Goal: Entertainment & Leisure: Consume media (video, audio)

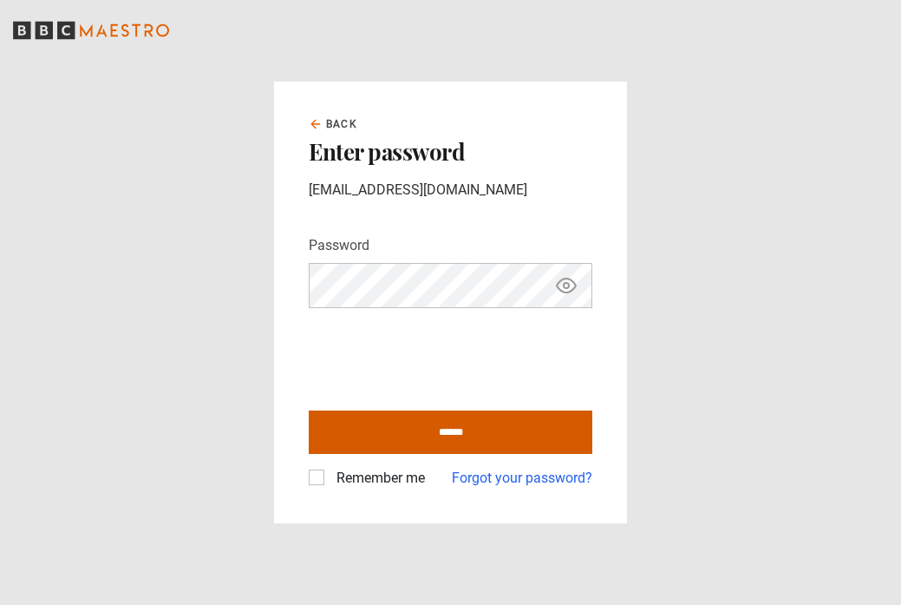
click at [445, 428] on input "******" at bounding box center [451, 431] width 284 height 43
type input "**********"
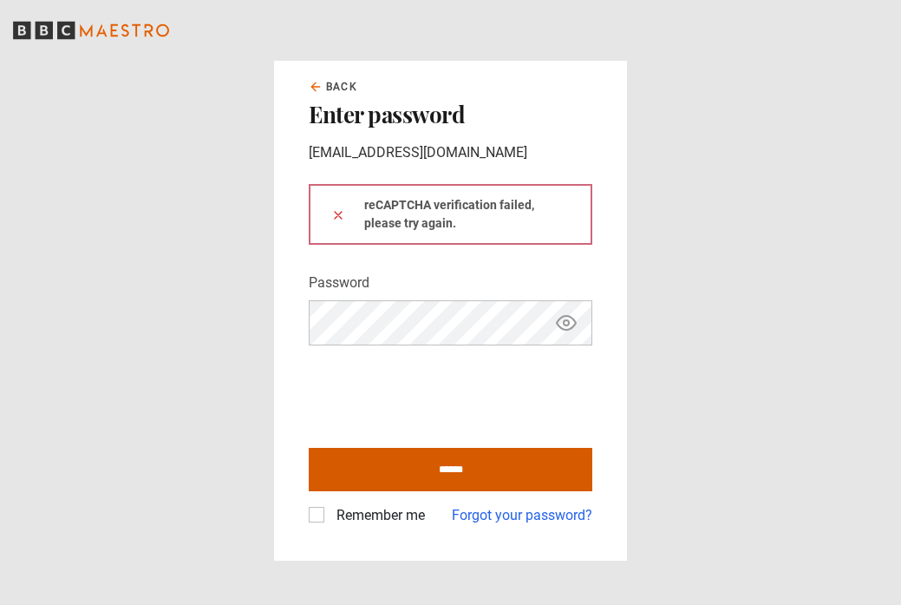
click at [421, 474] on input "******" at bounding box center [451, 469] width 284 height 43
type input "**********"
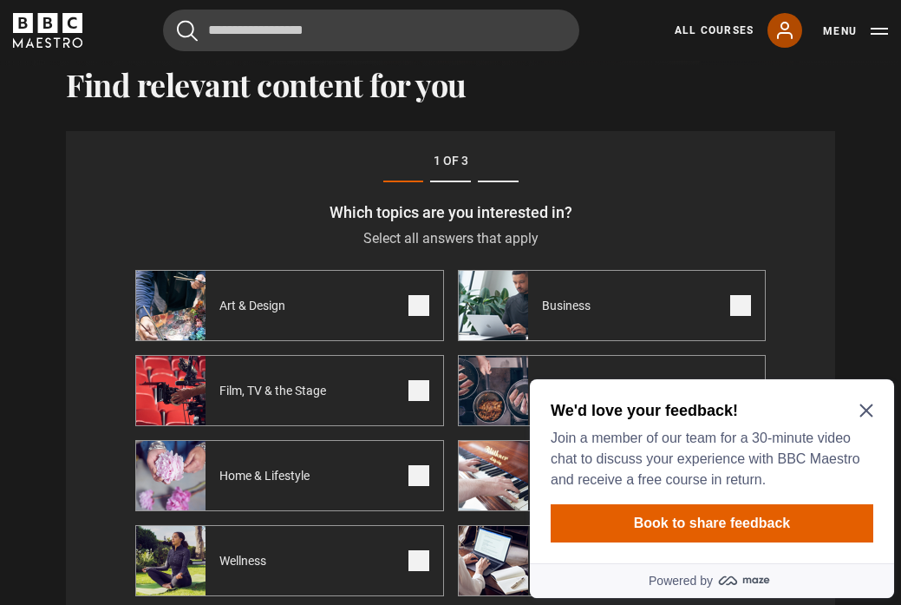
click at [796, 27] on link "My Account" at bounding box center [785, 30] width 35 height 35
click at [868, 403] on icon "Close Maze Prompt" at bounding box center [867, 410] width 14 height 14
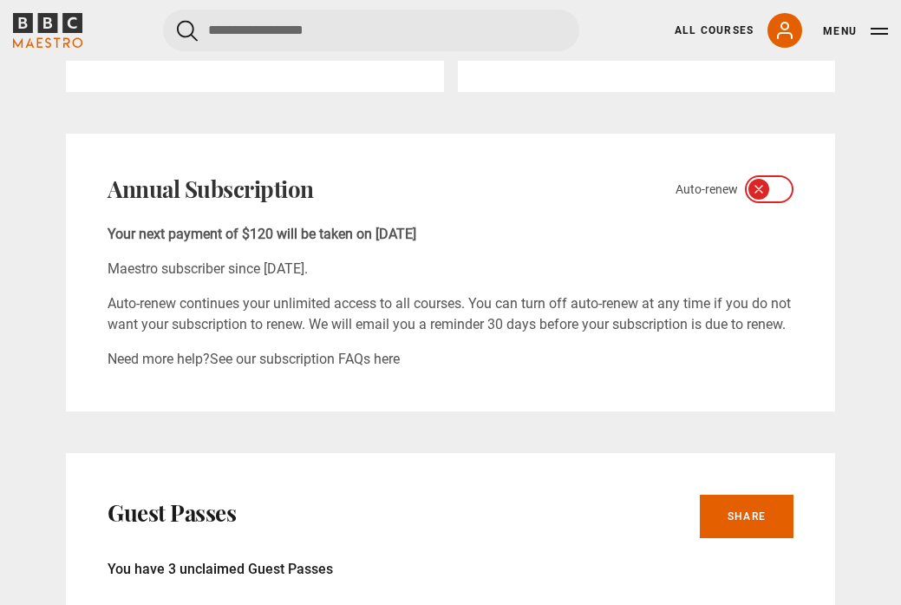
scroll to position [574, 0]
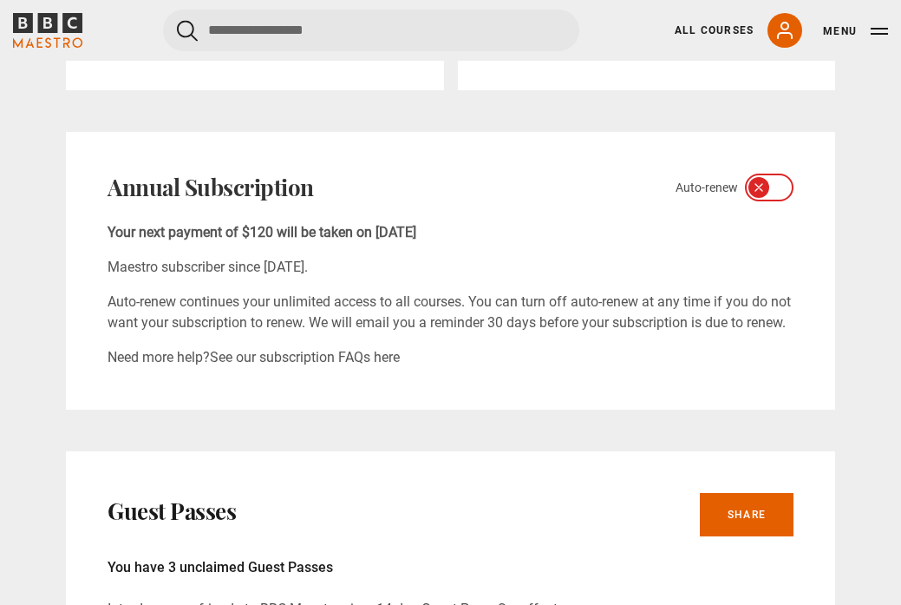
click at [777, 193] on icon at bounding box center [780, 187] width 14 height 14
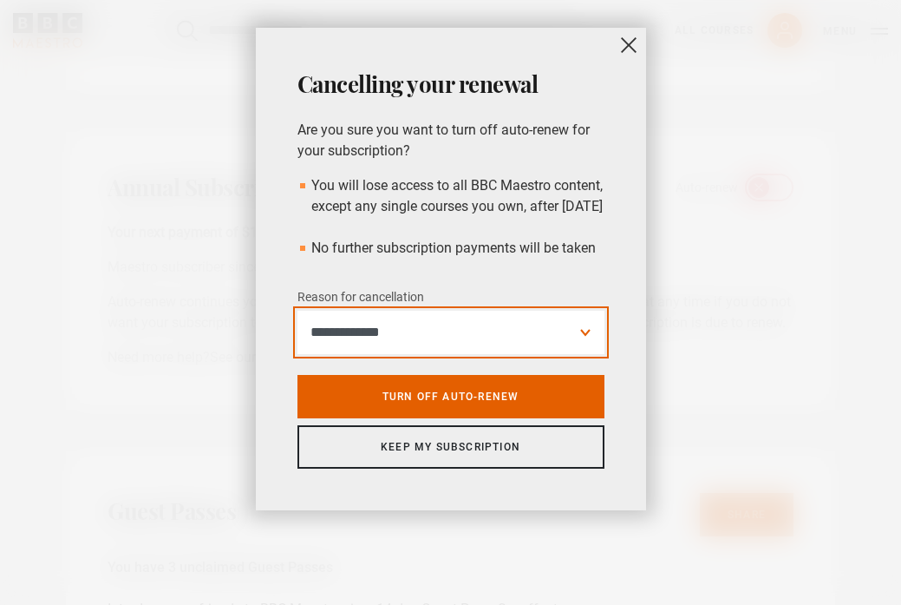
select select "*********"
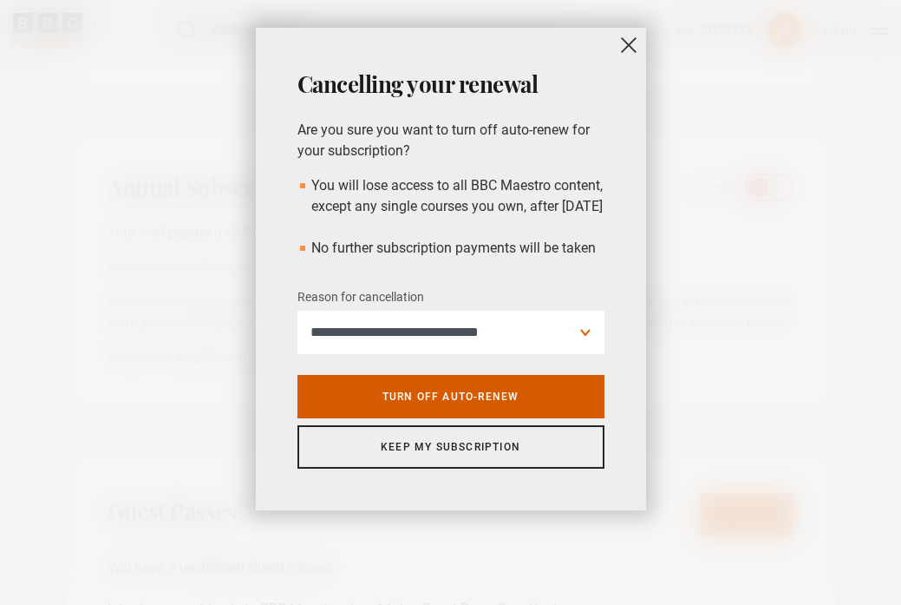
click at [519, 416] on link "Turn off auto-renew" at bounding box center [451, 396] width 307 height 43
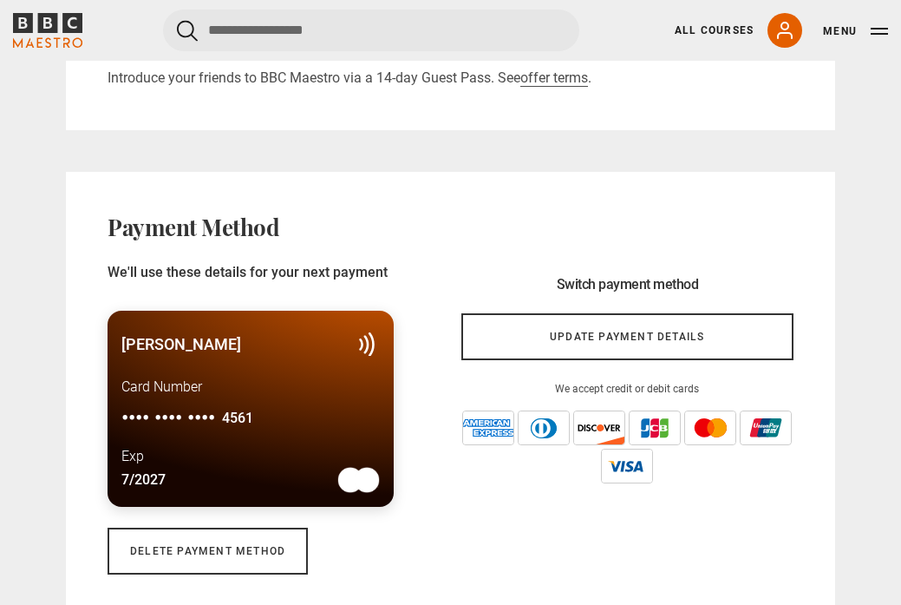
scroll to position [1113, 0]
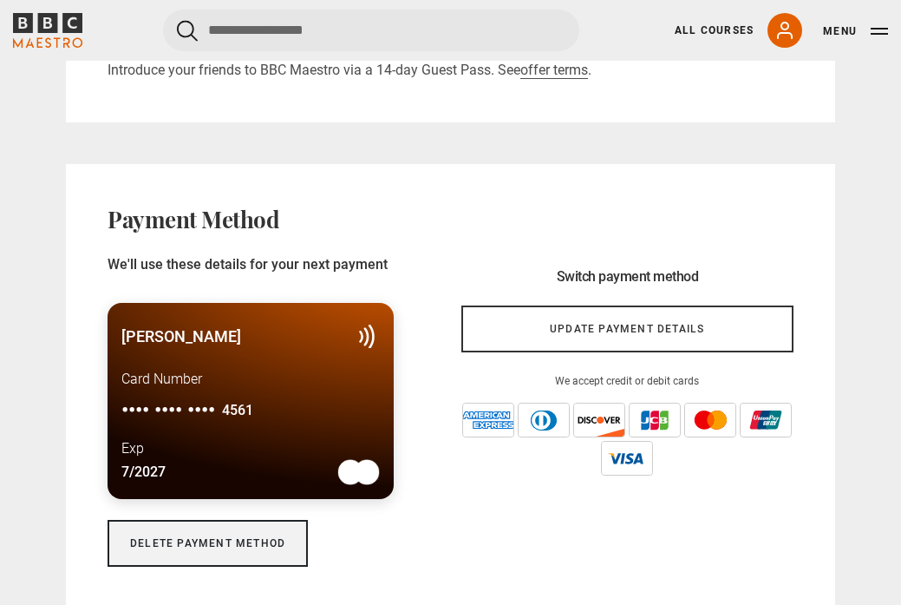
click at [260, 547] on link "Delete payment method" at bounding box center [208, 543] width 200 height 47
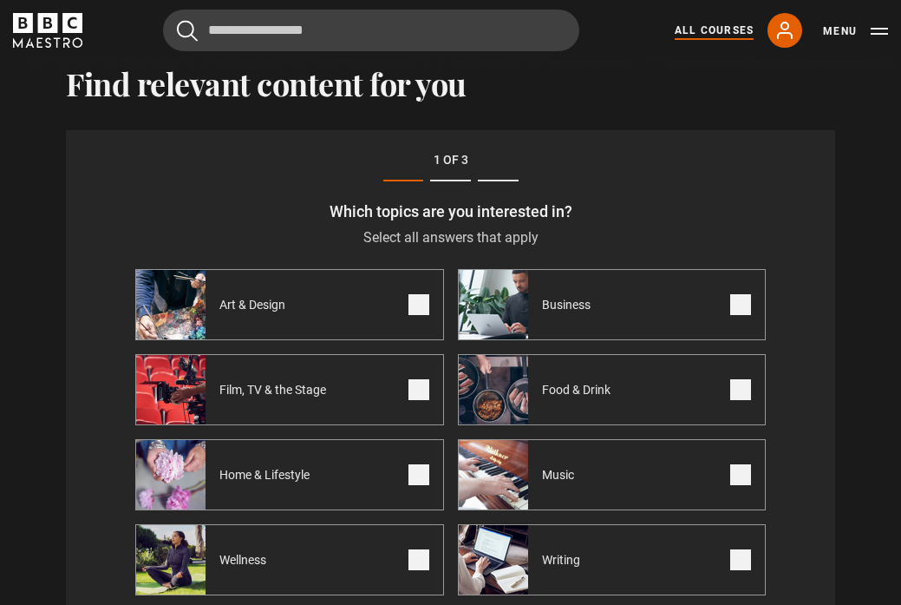
click at [717, 31] on link "All Courses" at bounding box center [714, 31] width 79 height 16
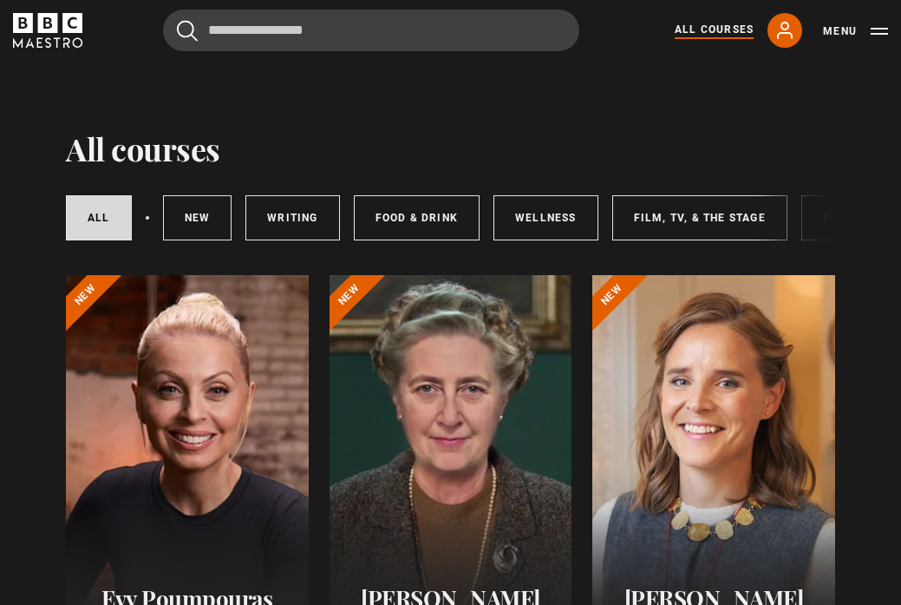
click at [870, 39] on button "Menu" at bounding box center [855, 31] width 65 height 17
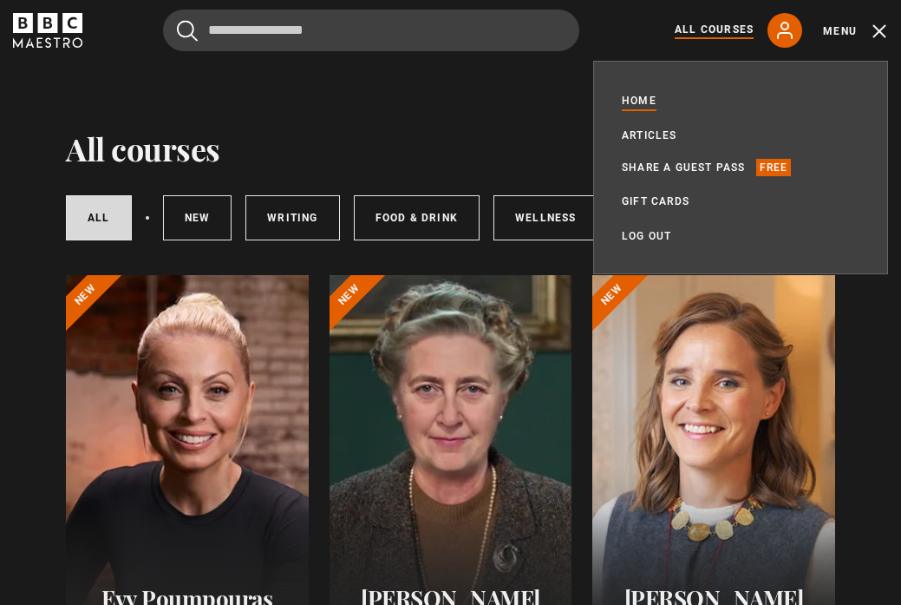
click at [644, 102] on link "Home" at bounding box center [639, 100] width 35 height 17
click at [644, 104] on link "Home" at bounding box center [639, 100] width 35 height 17
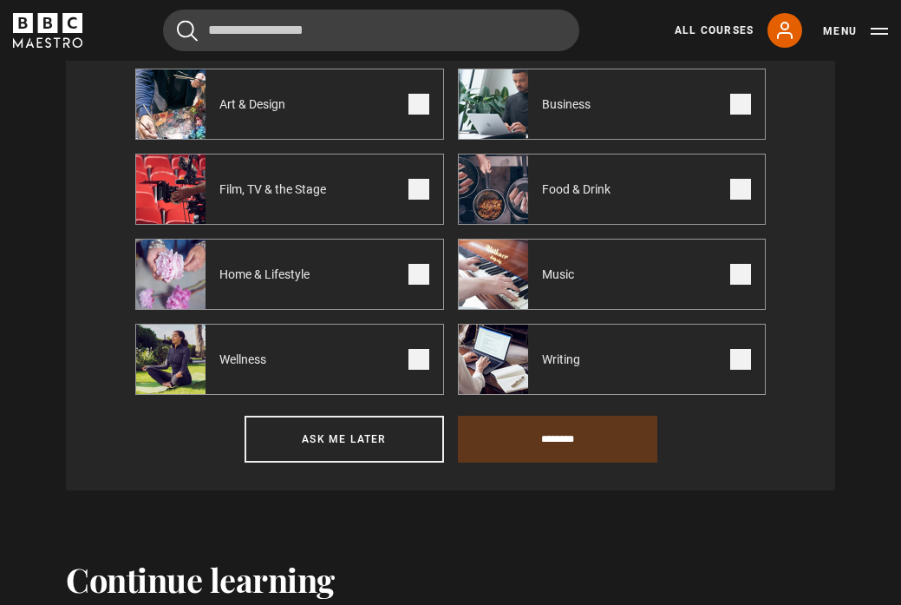
scroll to position [716, 0]
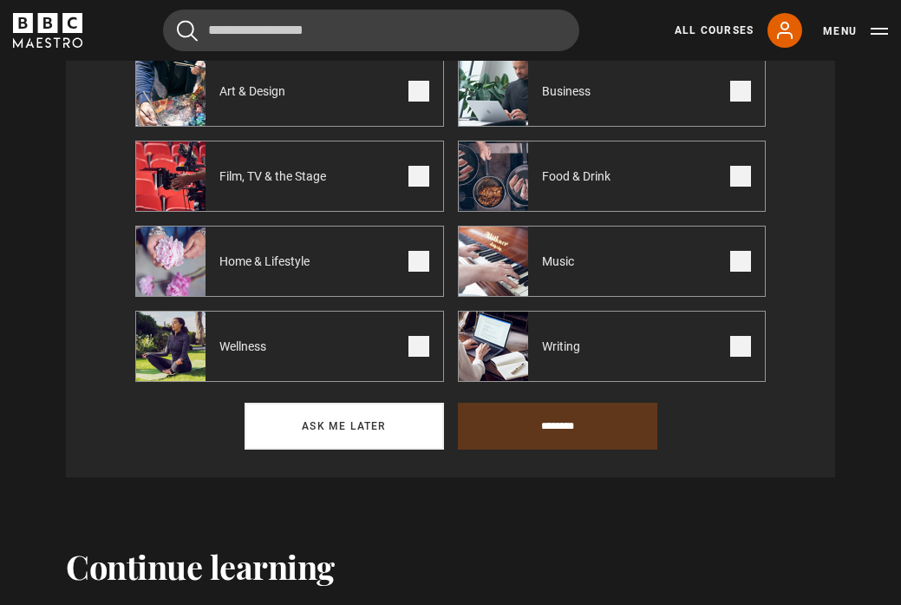
click at [415, 419] on button "Ask me later" at bounding box center [345, 426] width 200 height 47
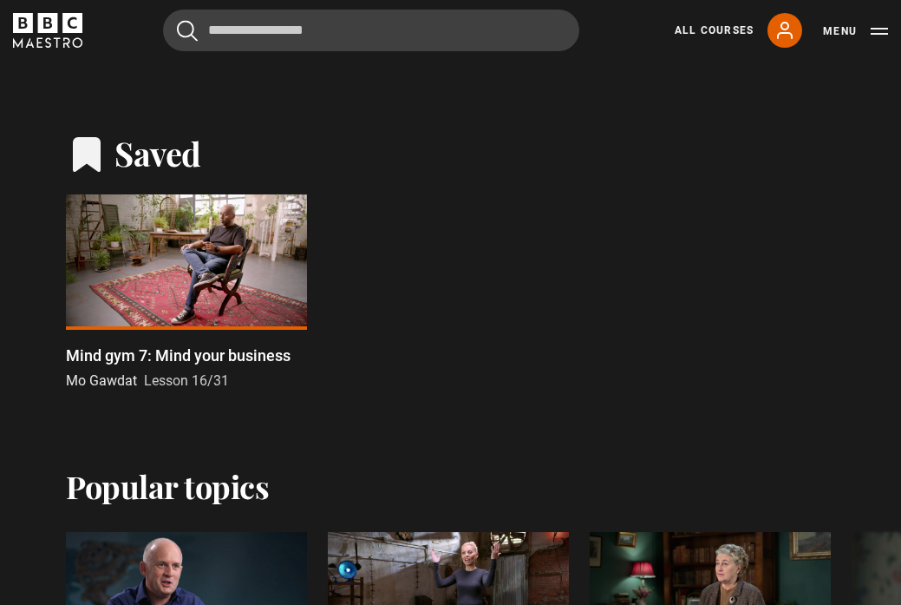
scroll to position [783, 0]
click at [201, 293] on div at bounding box center [186, 260] width 241 height 135
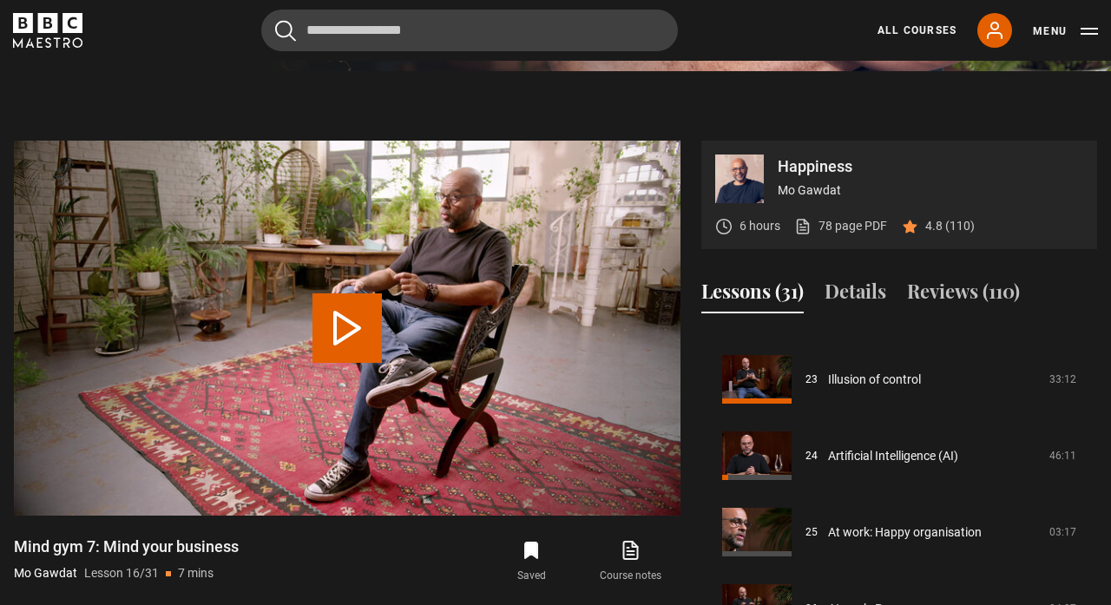
scroll to position [1745, 0]
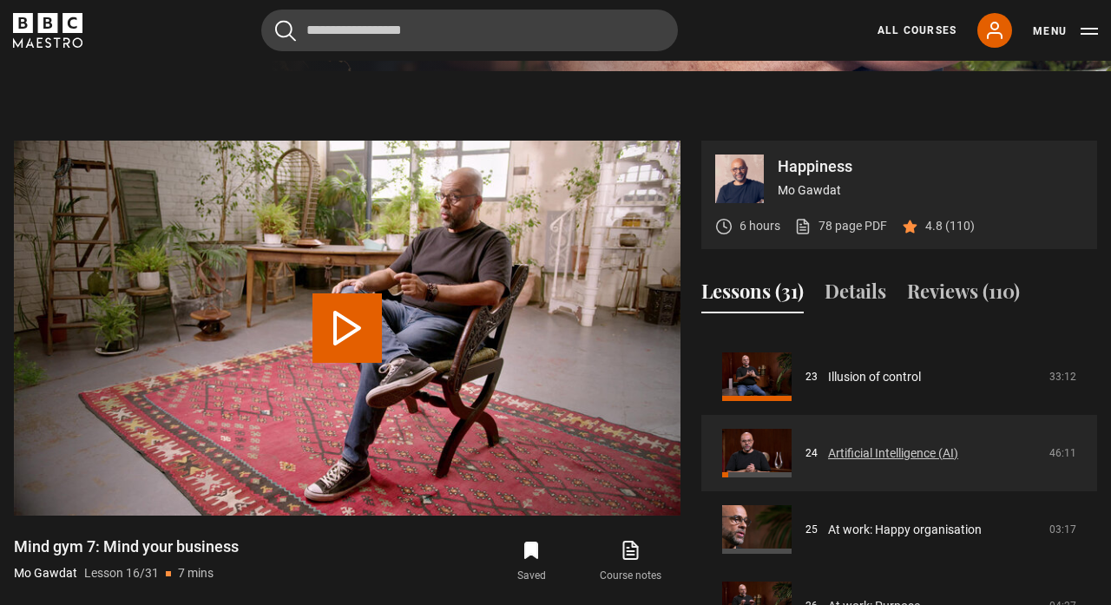
click at [841, 448] on link "Artificial Intelligence (AI)" at bounding box center [893, 453] width 130 height 18
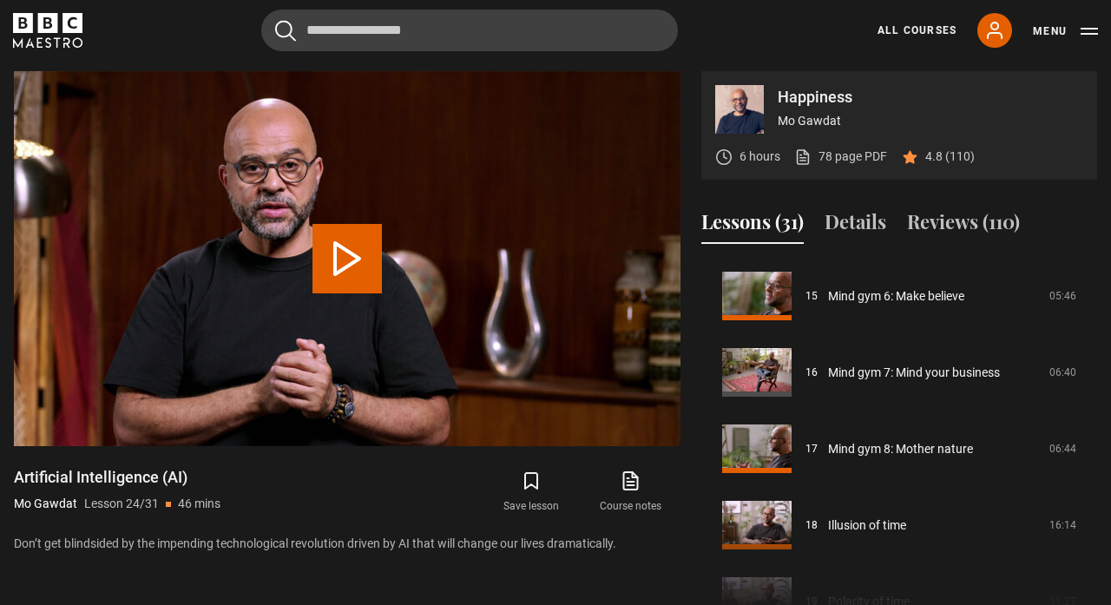
scroll to position [1118, 0]
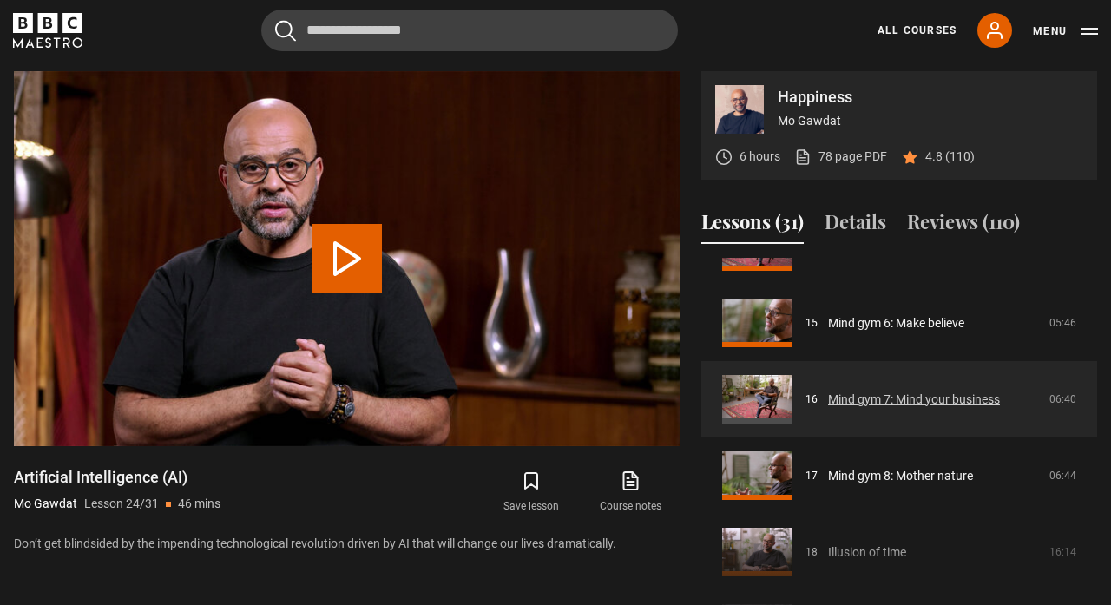
click at [893, 395] on link "Mind gym 7: Mind your business" at bounding box center [914, 399] width 172 height 18
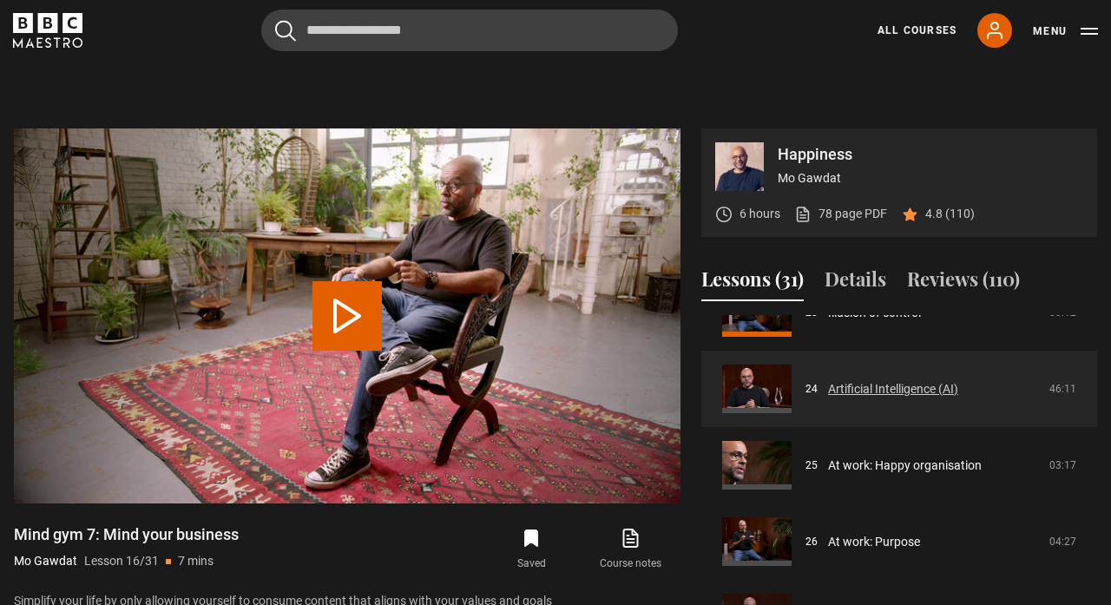
scroll to position [1799, 0]
click at [881, 391] on link "Artificial Intelligence (AI)" at bounding box center [893, 387] width 130 height 18
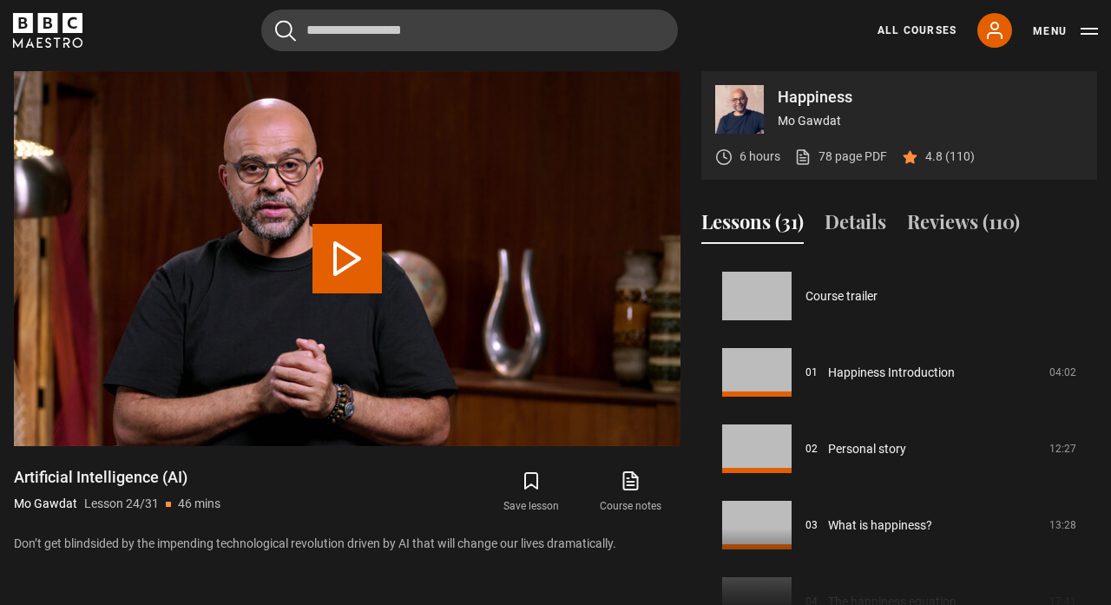
scroll to position [1756, 0]
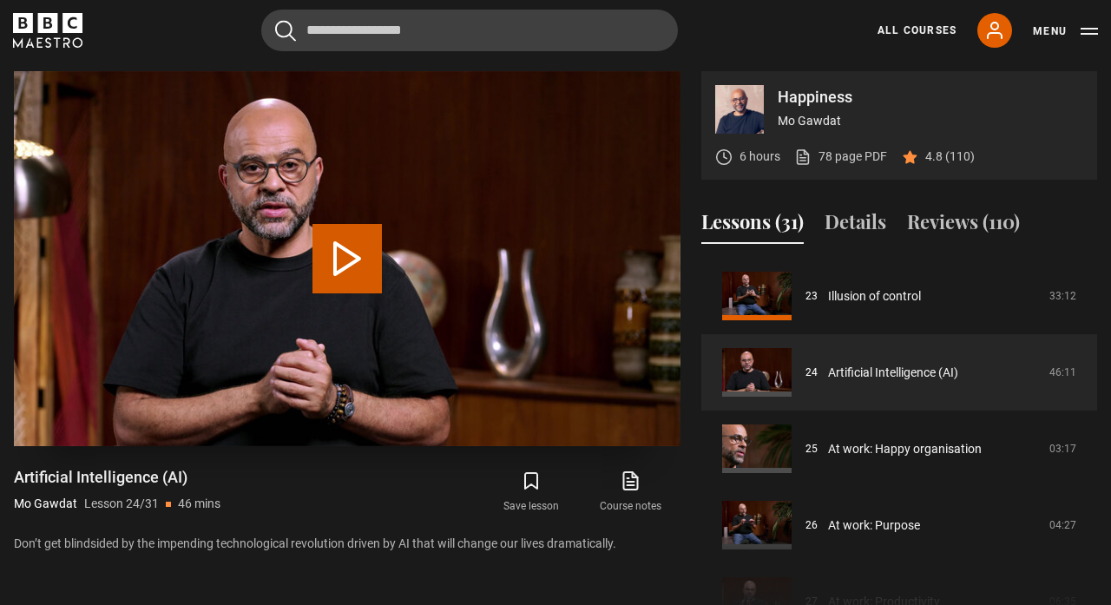
click at [337, 272] on button "Play Lesson Artificial Intelligence (AI)" at bounding box center [346, 258] width 69 height 69
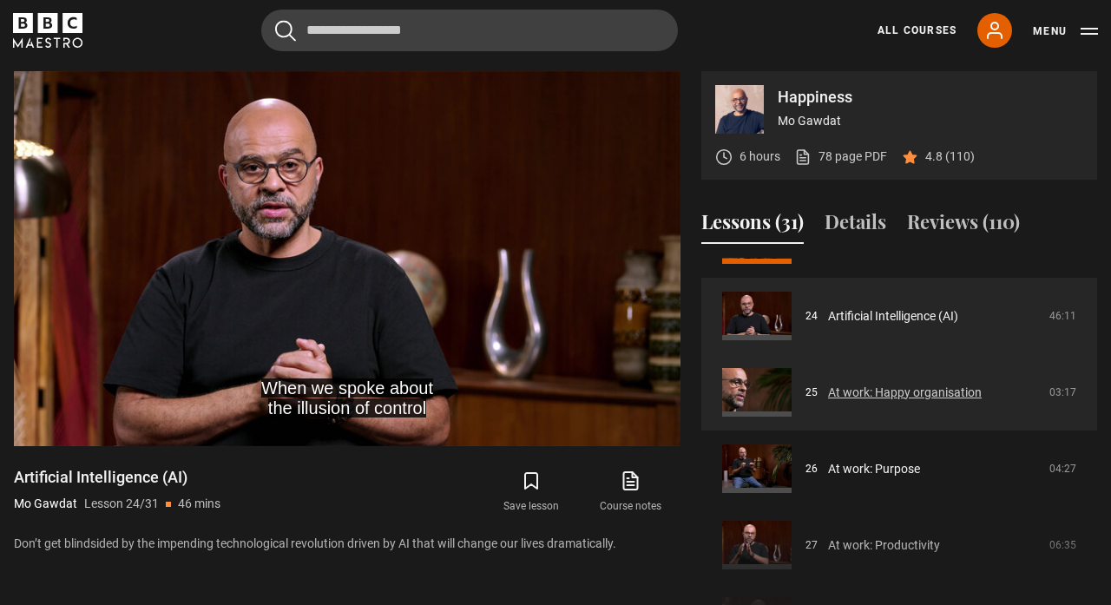
scroll to position [1818, 0]
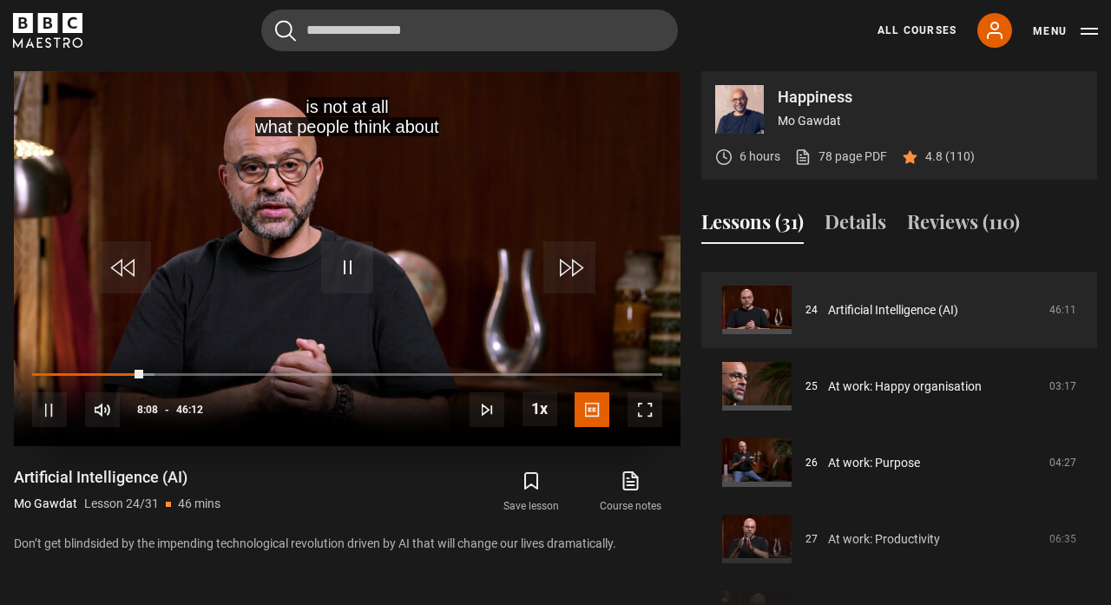
click at [351, 258] on span "Video Player" at bounding box center [347, 267] width 52 height 52
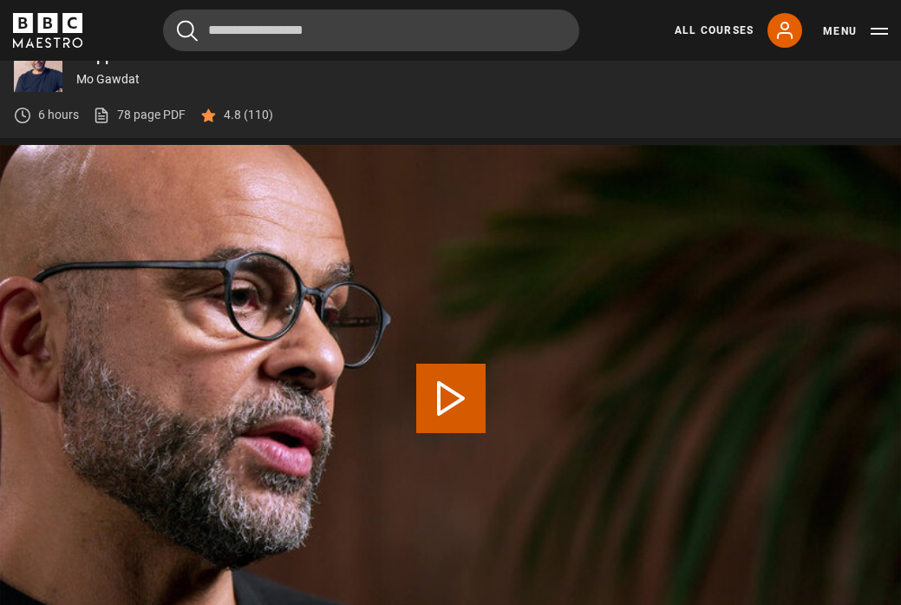
click at [464, 382] on button "Play Lesson At work: Happy organisation" at bounding box center [450, 398] width 69 height 69
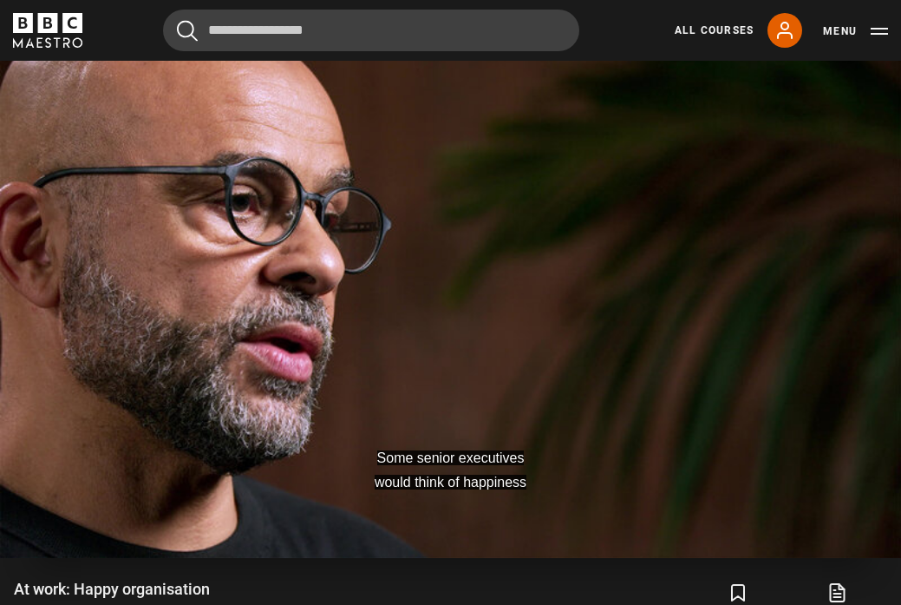
scroll to position [720, 0]
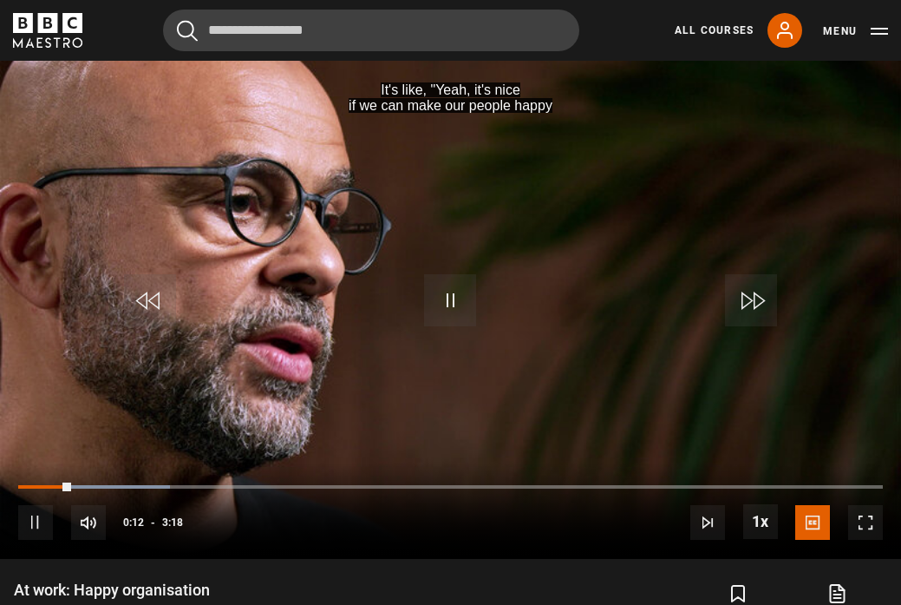
click at [839, 34] on button "Menu" at bounding box center [855, 31] width 65 height 17
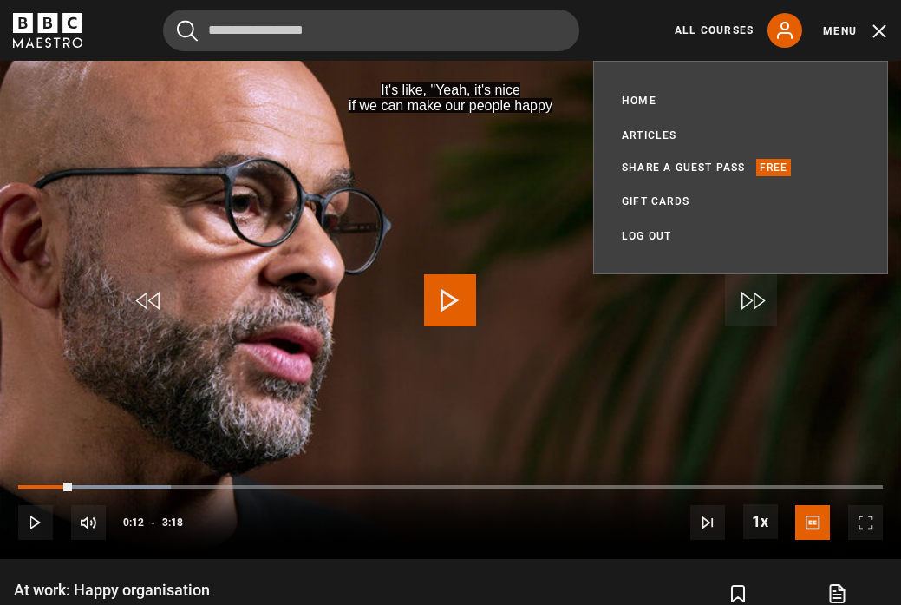
click at [619, 39] on div "Cancel Courses Previous courses Next courses Agatha Christie Writing 12 Related…" at bounding box center [450, 31] width 875 height 42
click at [616, 48] on div "Cancel Courses Previous courses Next courses Agatha Christie Writing 12 Related…" at bounding box center [450, 31] width 875 height 42
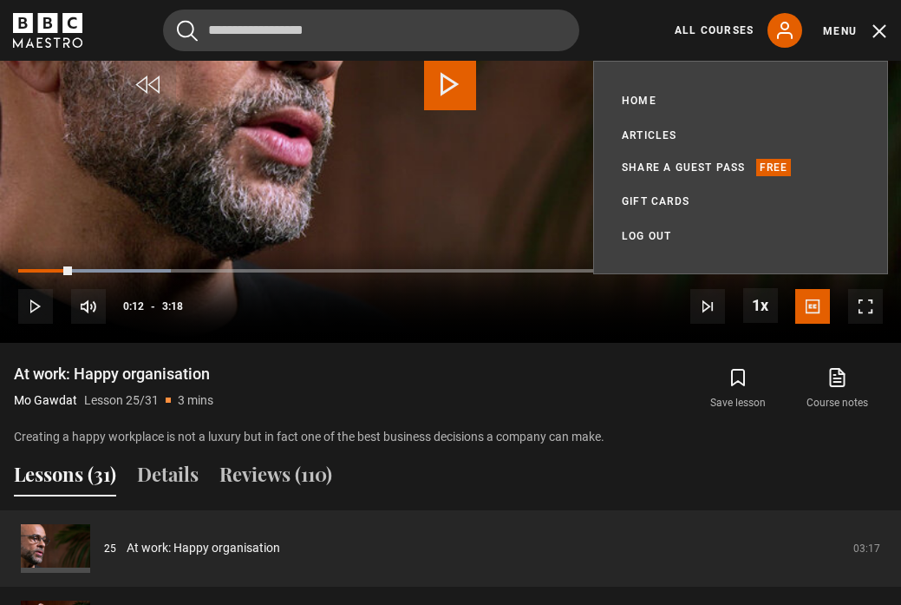
scroll to position [936, 0]
click at [174, 478] on button "Details" at bounding box center [168, 478] width 62 height 36
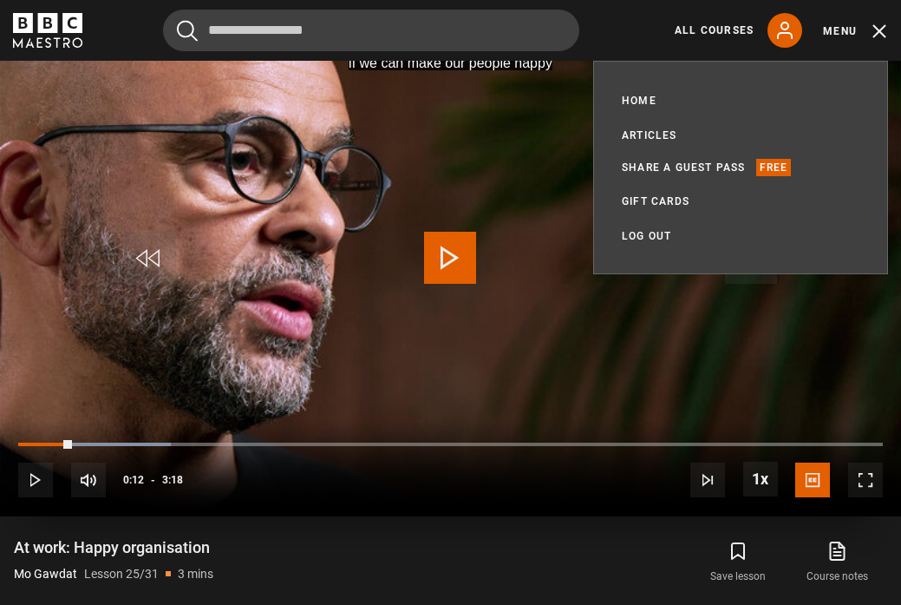
scroll to position [763, 0]
click at [873, 474] on span "Video Player" at bounding box center [866, 479] width 35 height 35
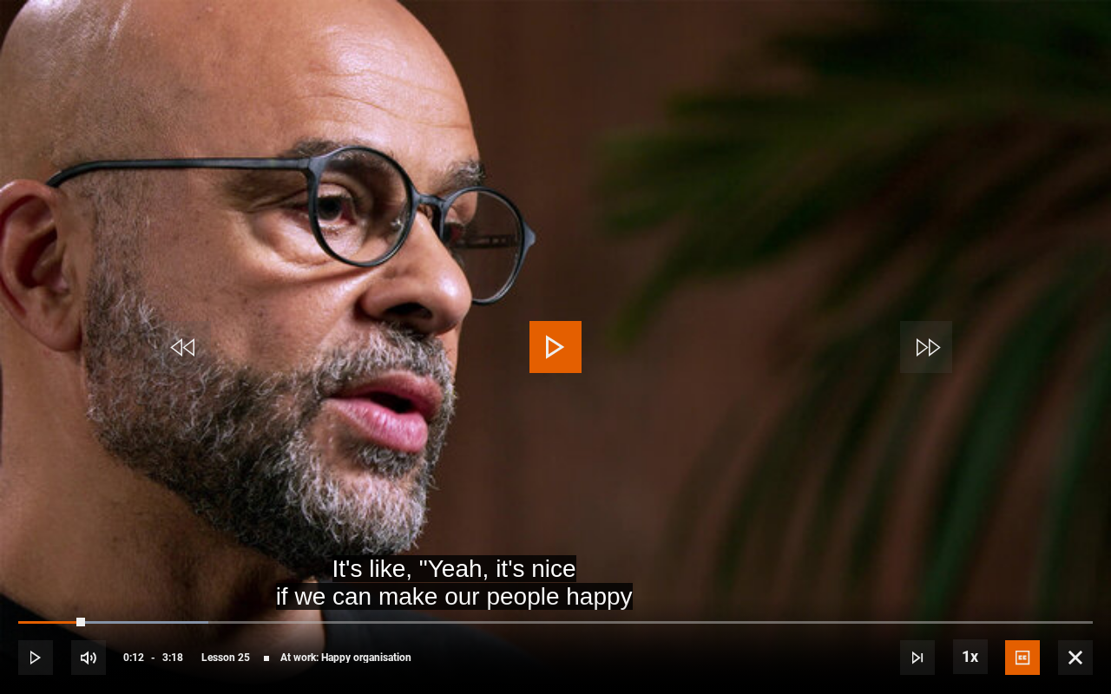
click at [901, 604] on span "Video Player" at bounding box center [1075, 657] width 35 height 35
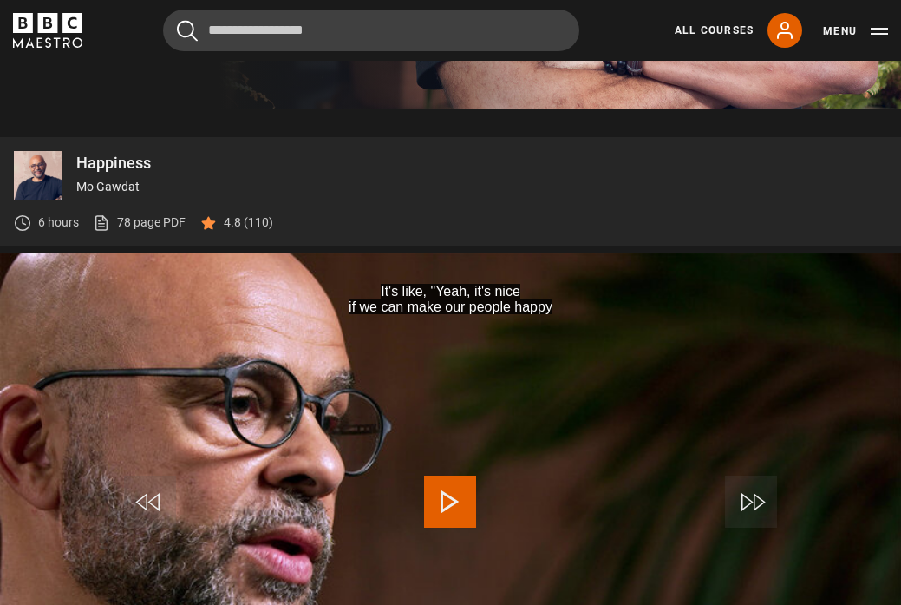
scroll to position [522, 0]
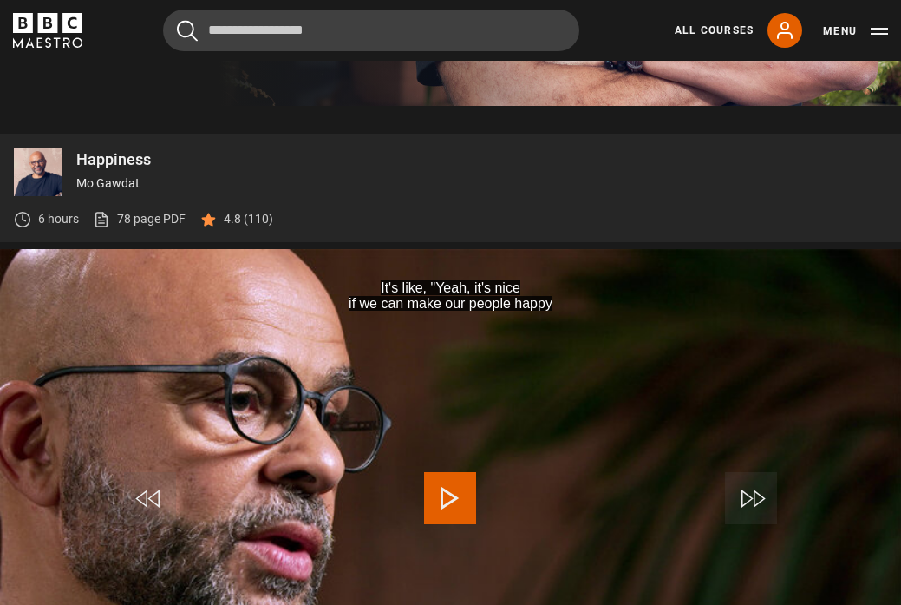
click at [116, 161] on p "Happiness" at bounding box center [481, 160] width 811 height 16
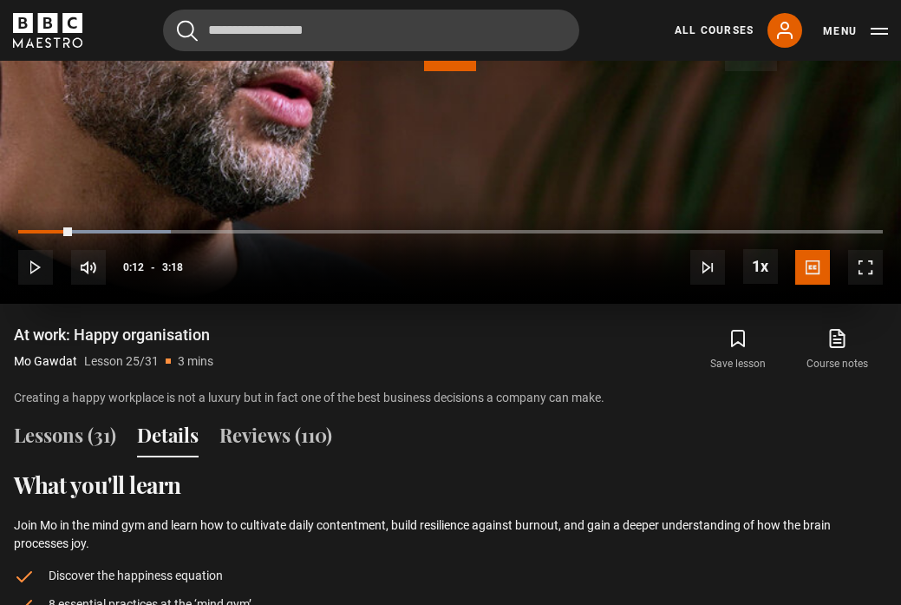
scroll to position [980, 0]
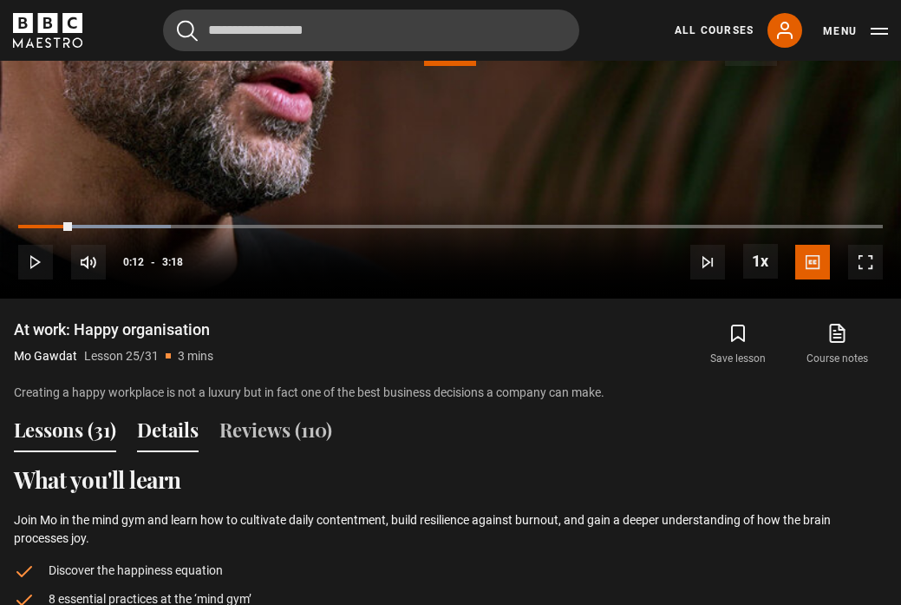
click at [83, 430] on button "Lessons (31)" at bounding box center [65, 434] width 102 height 36
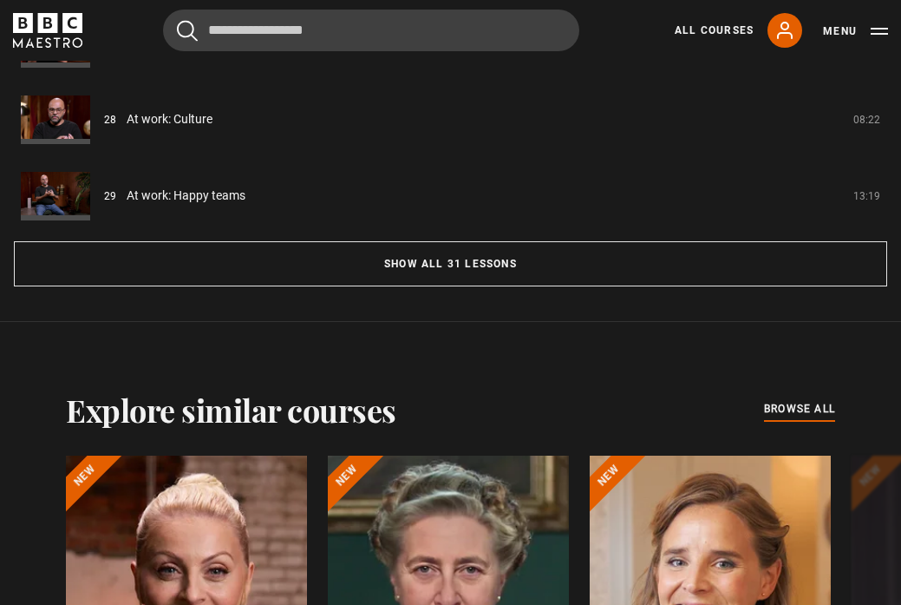
scroll to position [1589, 0]
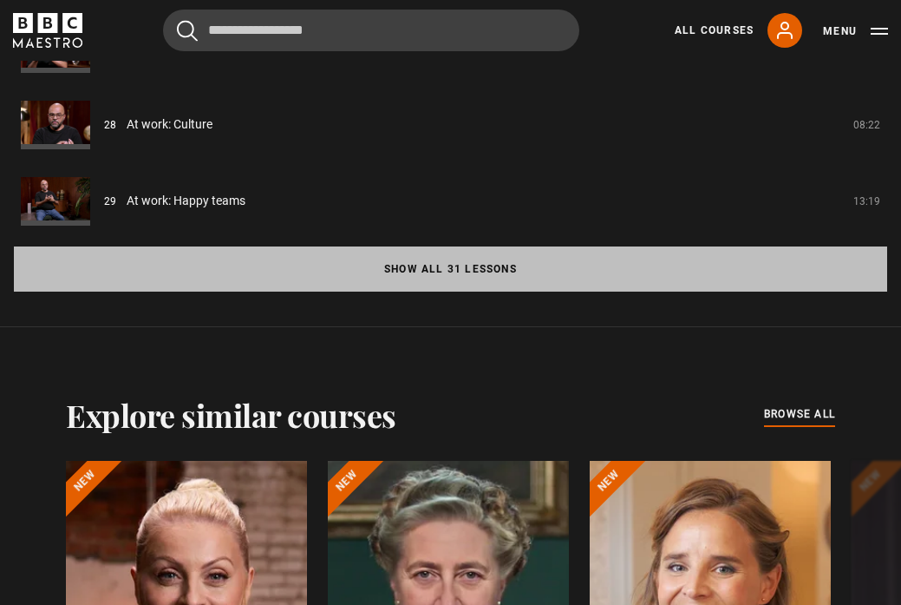
click at [452, 275] on button "Show all 31 lessons" at bounding box center [451, 268] width 874 height 45
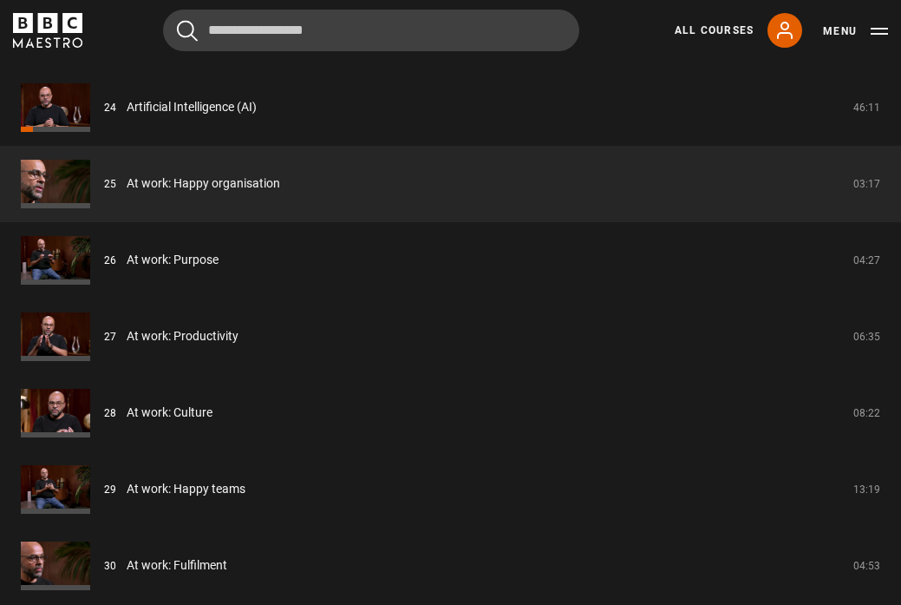
scroll to position [3229, 0]
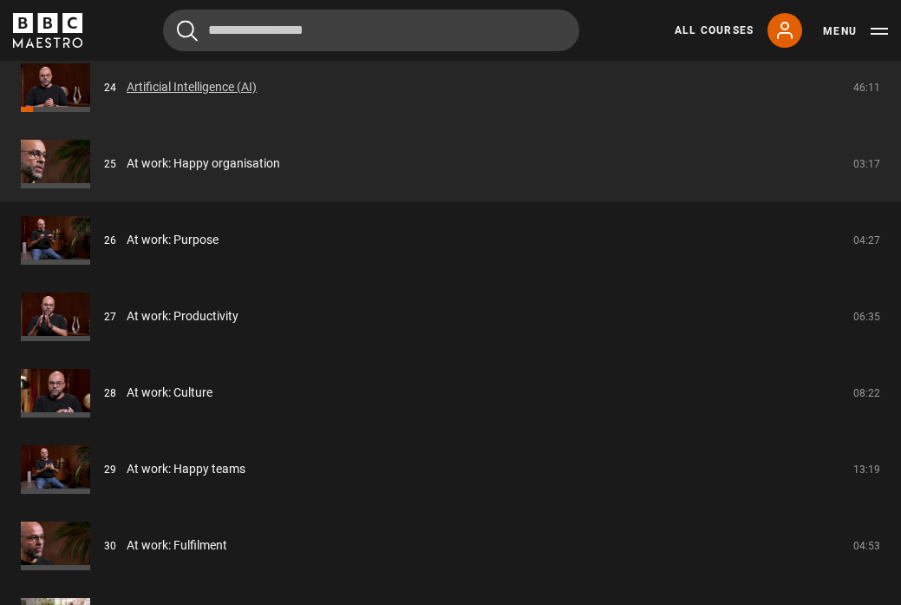
click at [187, 96] on link "Artificial Intelligence (AI)" at bounding box center [192, 87] width 130 height 18
click at [194, 84] on link "Artificial Intelligence (AI)" at bounding box center [192, 87] width 130 height 18
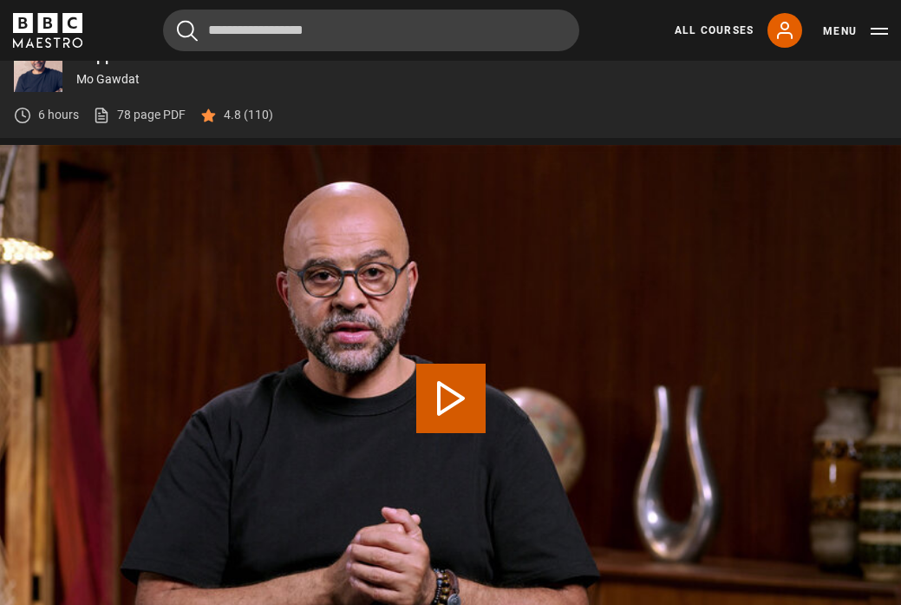
click at [465, 411] on button "Play Lesson Artificial Intelligence (AI)" at bounding box center [450, 398] width 69 height 69
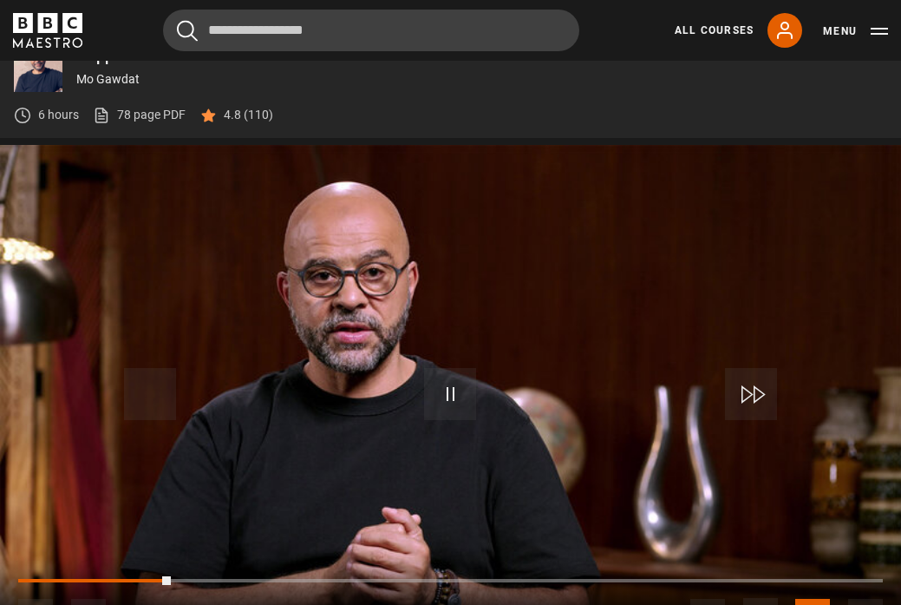
scroll to position [672, 0]
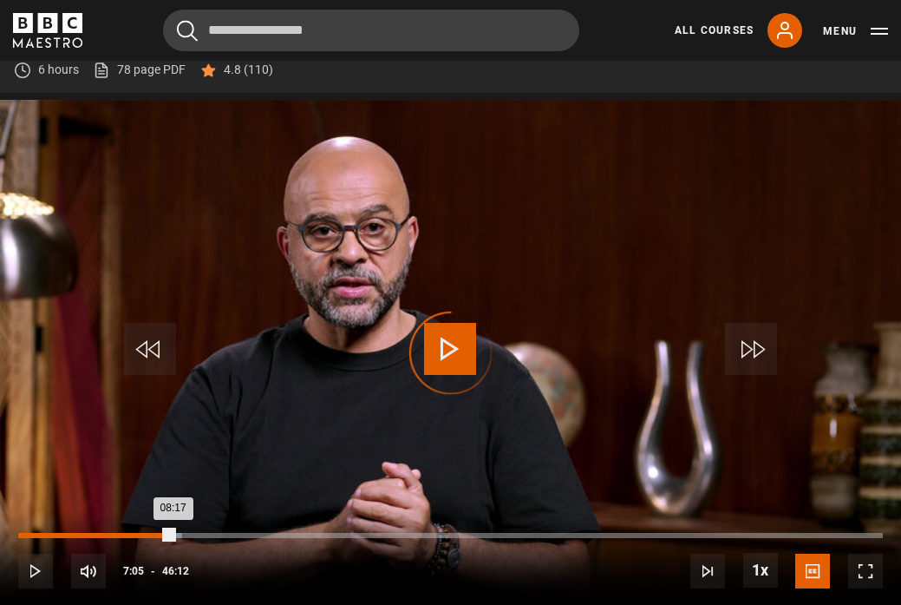
click at [151, 535] on div "07:05" at bounding box center [152, 535] width 3 height 5
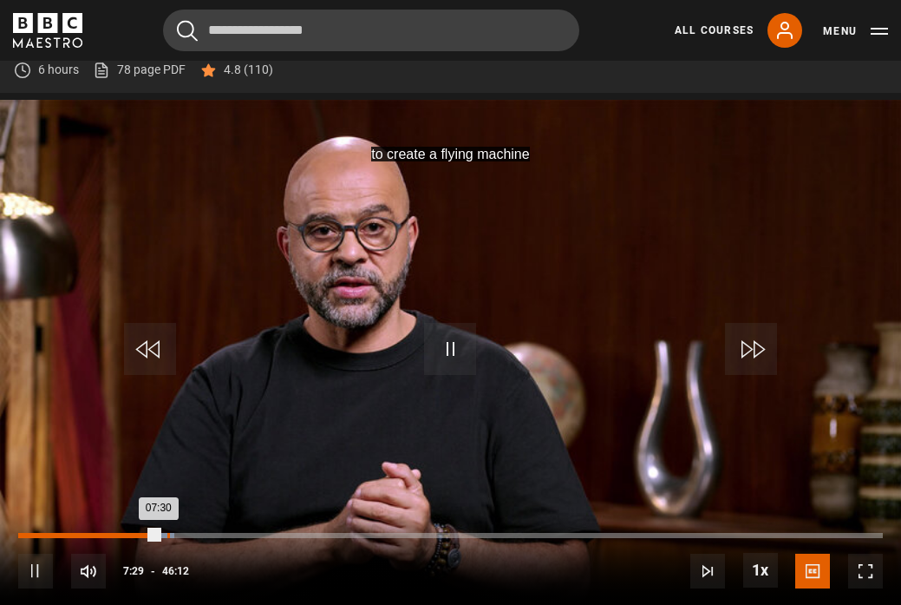
click at [167, 533] on div "Loaded : 18.03% 07:58 07:30" at bounding box center [450, 535] width 865 height 5
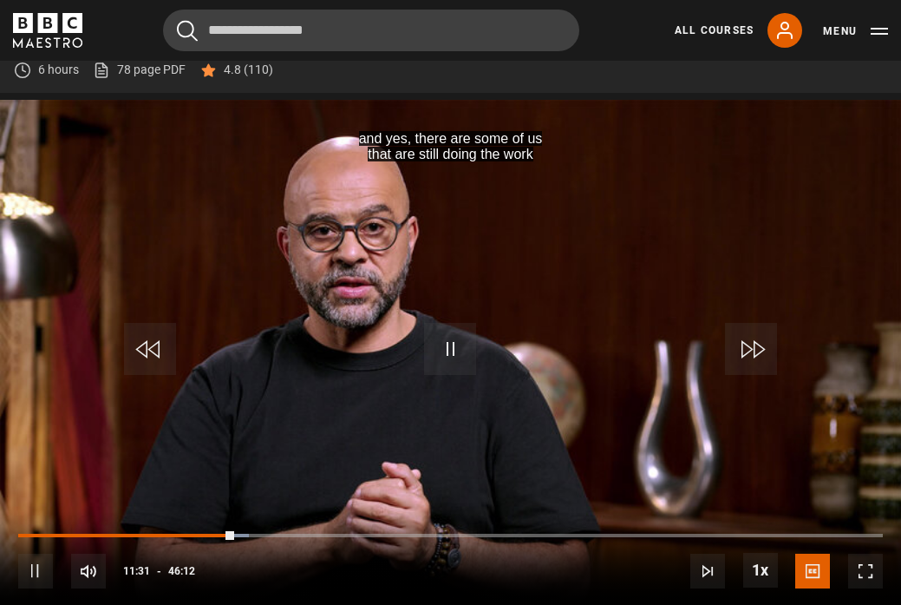
click at [450, 346] on span "Video Player" at bounding box center [450, 349] width 52 height 52
